Goal: Find specific page/section: Find specific page/section

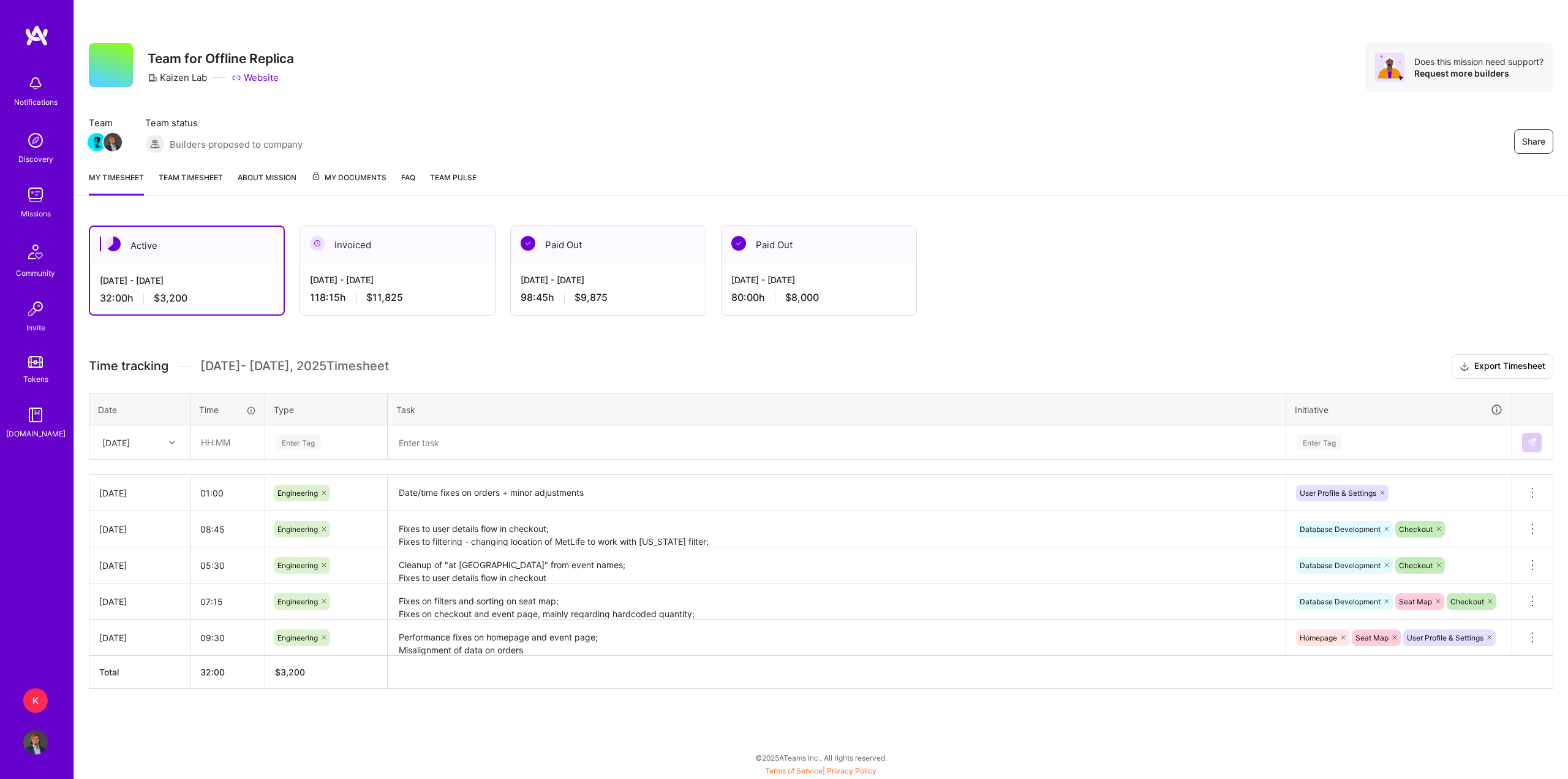
click at [202, 181] on link "Team timesheet" at bounding box center [191, 184] width 64 height 25
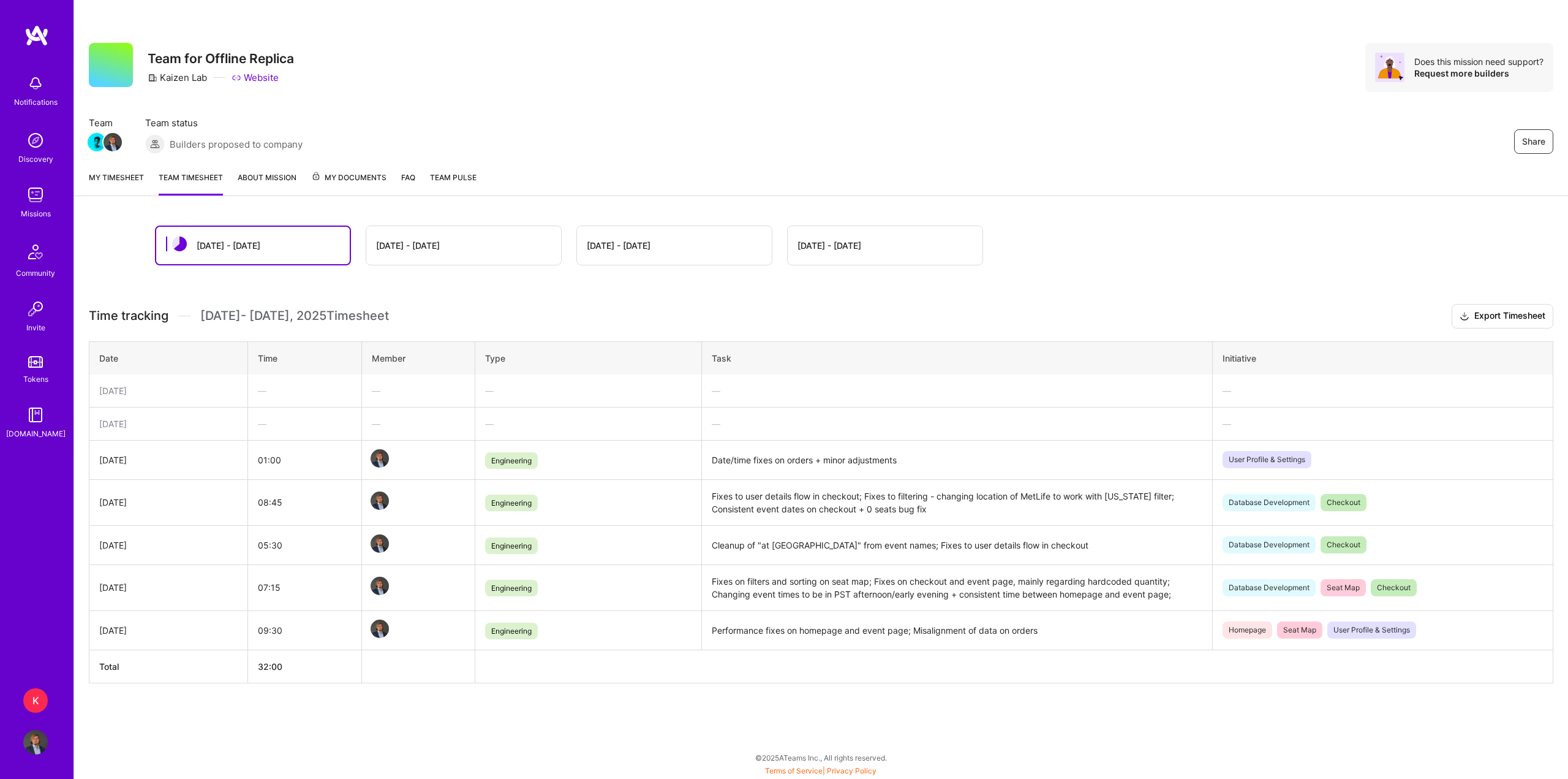
click at [127, 174] on link "My timesheet" at bounding box center [117, 184] width 55 height 25
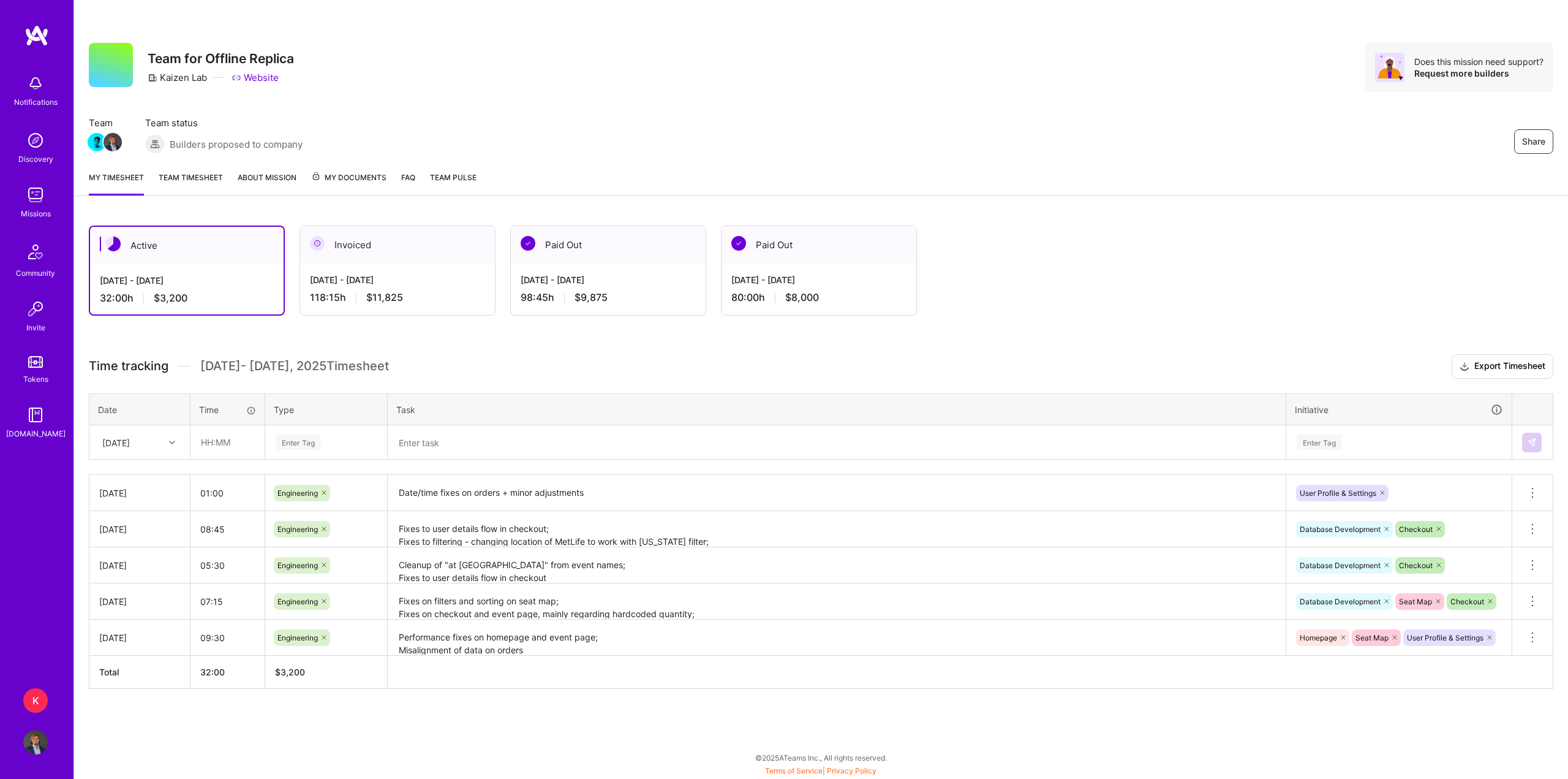
click at [994, 198] on div "Share Team for Offline Replica Kaizen Lab Website Does this mission need suppor…" at bounding box center [821, 389] width 1495 height 779
click at [39, 188] on img at bounding box center [36, 195] width 25 height 25
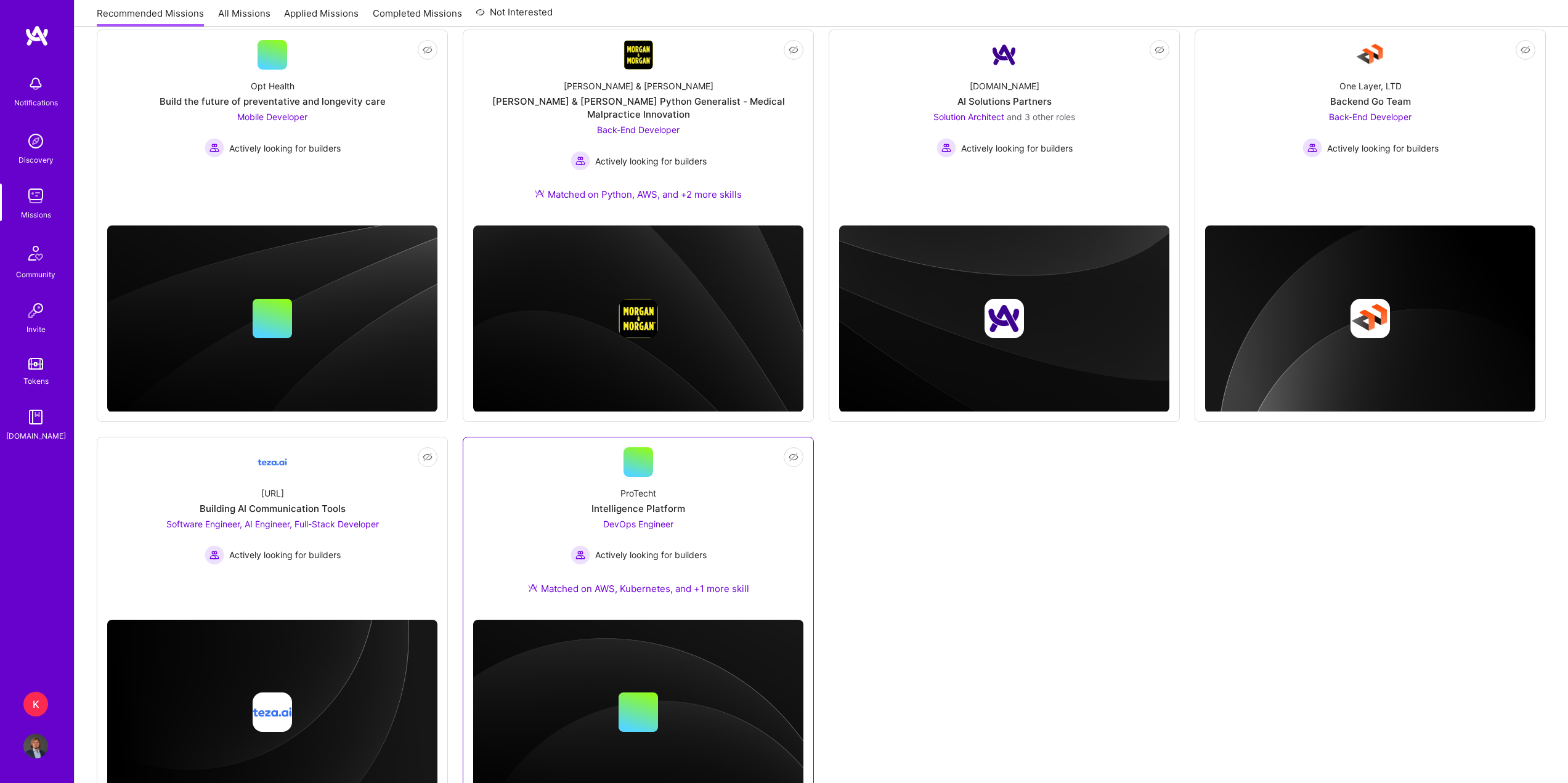
scroll to position [185, 0]
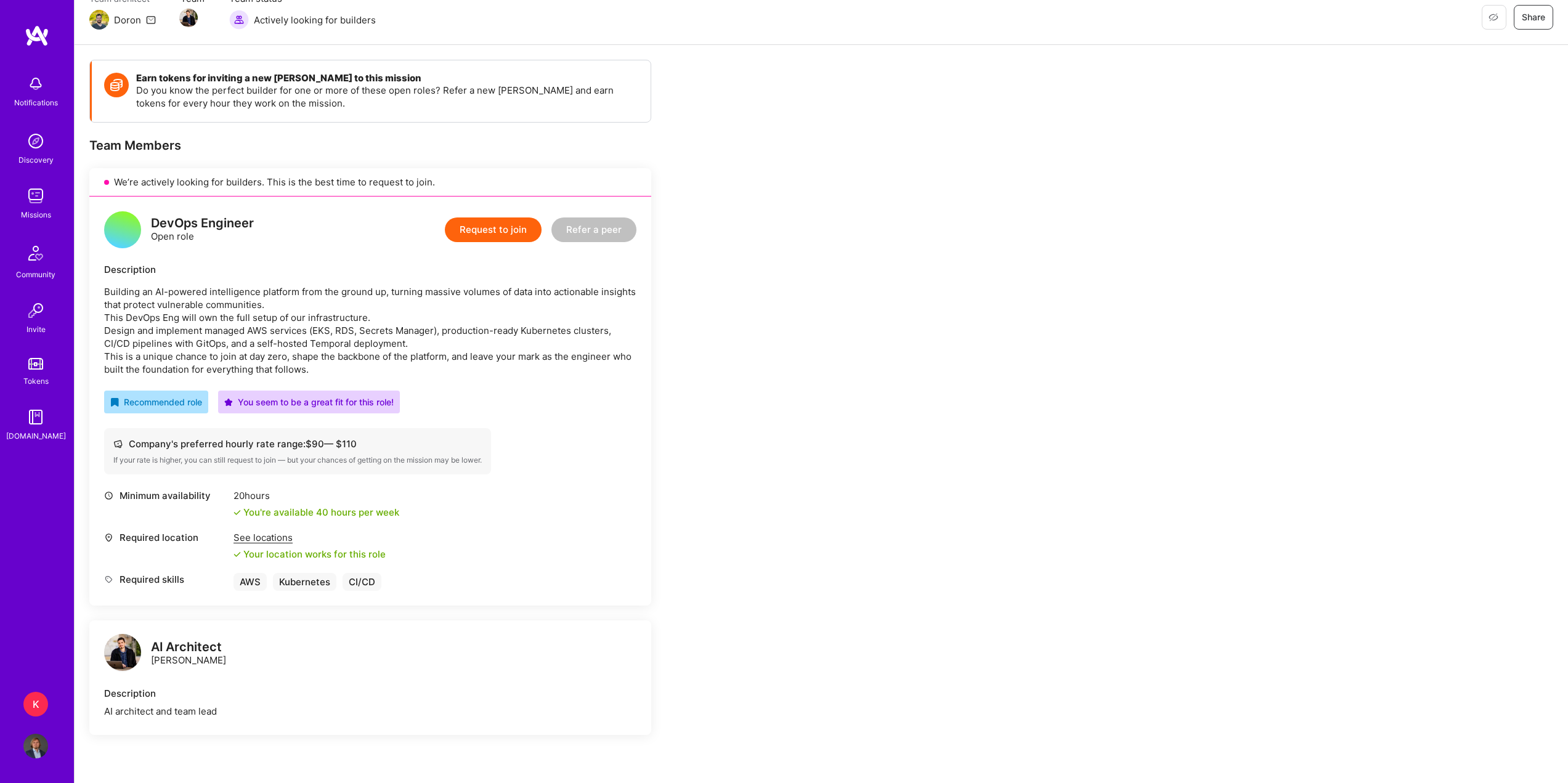
scroll to position [123, 0]
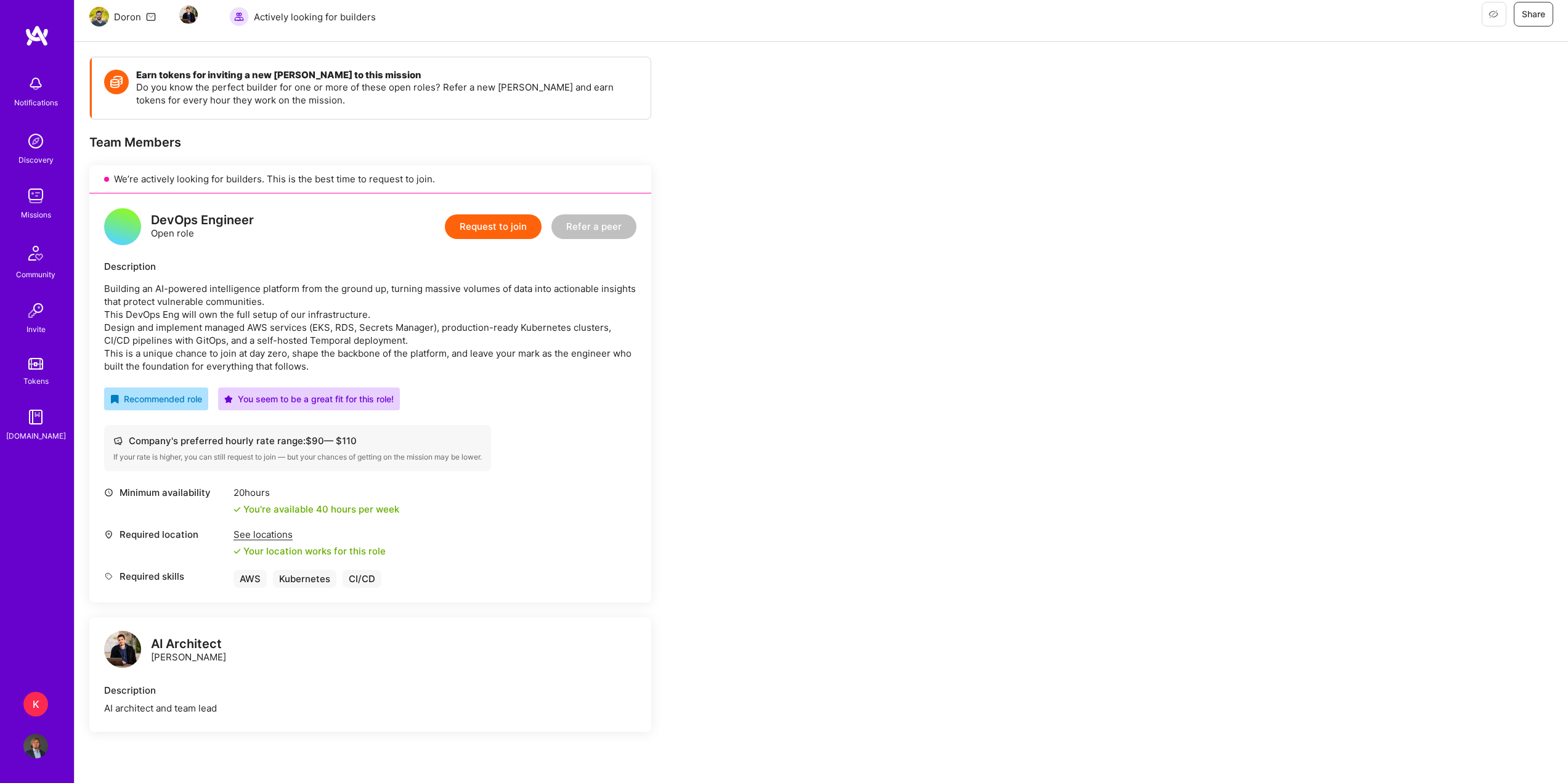
drag, startPoint x: 1465, startPoint y: 730, endPoint x: 1244, endPoint y: 645, distance: 236.8
click at [1465, 730] on div "Earn tokens for inviting a new [PERSON_NAME] to this mission Do you know the pe…" at bounding box center [821, 698] width 1493 height 1313
